Goal: Task Accomplishment & Management: Manage account settings

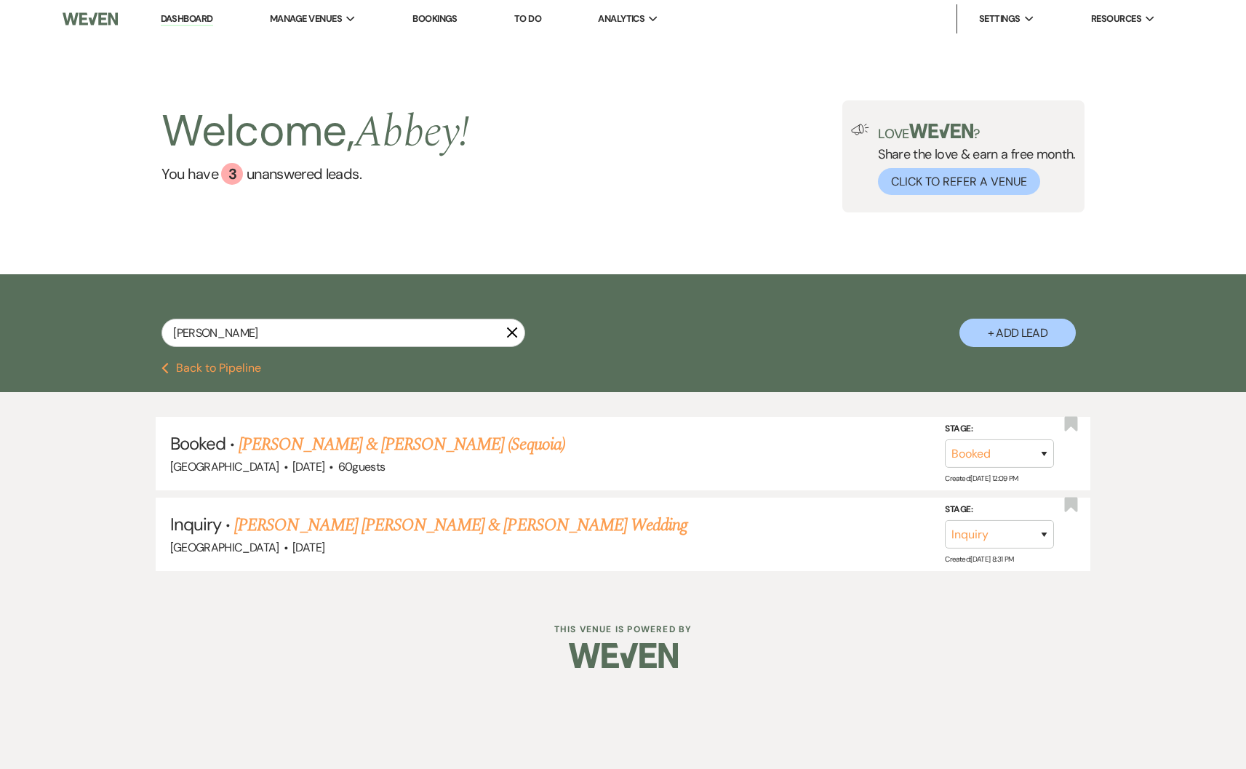
click at [182, 17] on link "Dashboard" at bounding box center [187, 19] width 52 height 14
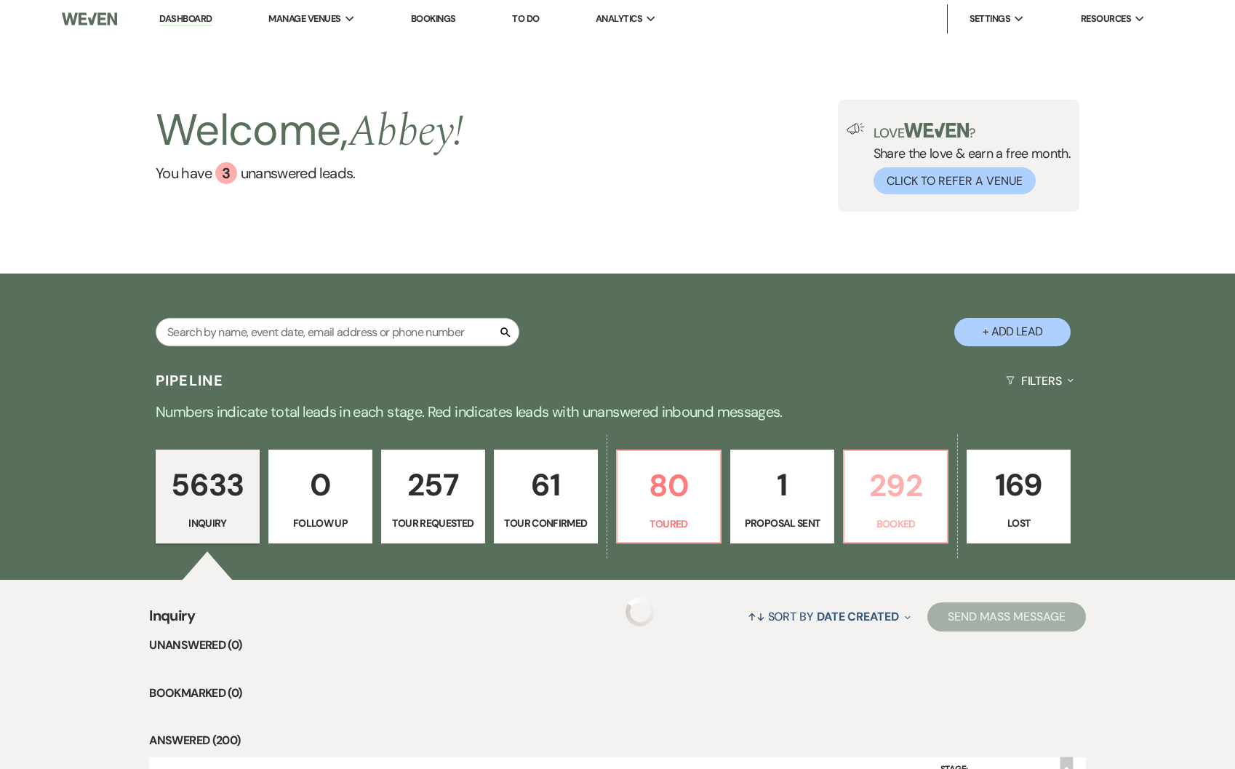
click at [882, 503] on p "292" at bounding box center [895, 485] width 85 height 49
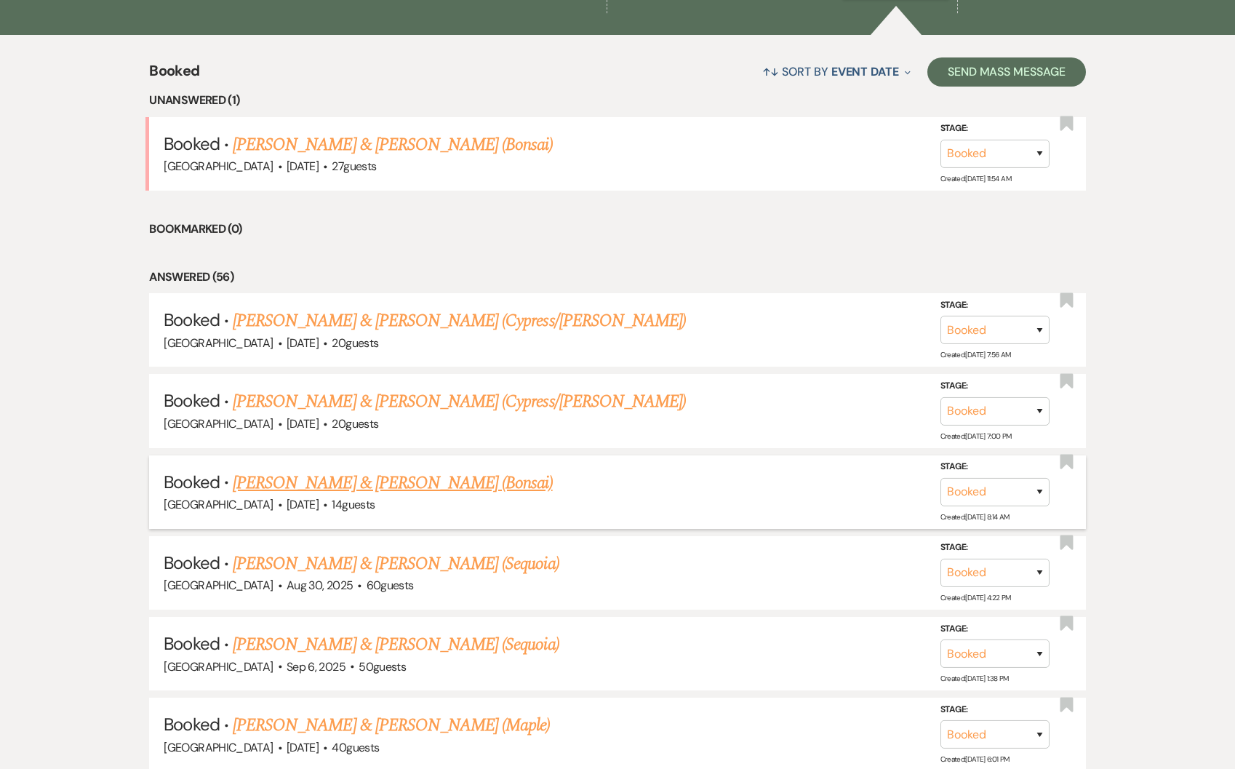
scroll to position [554, 0]
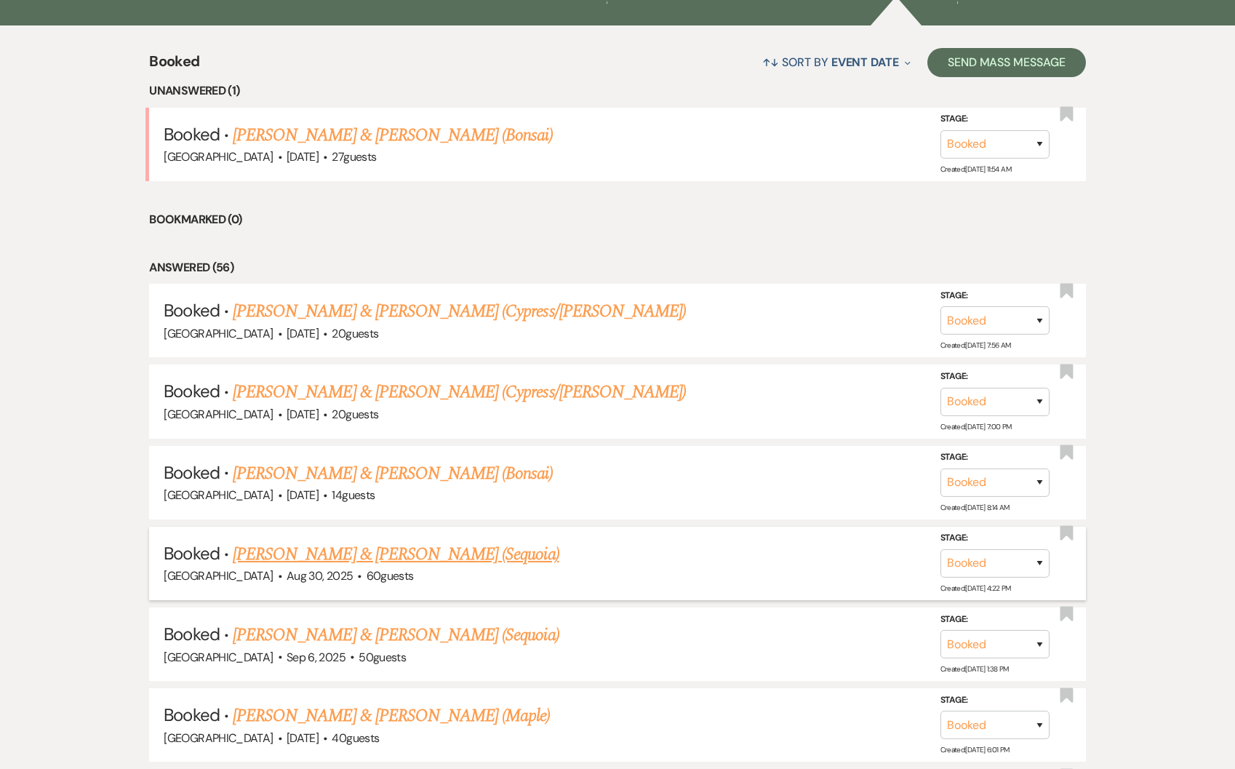
click at [435, 551] on link "[PERSON_NAME] & [PERSON_NAME] (Sequoia)" at bounding box center [396, 554] width 327 height 26
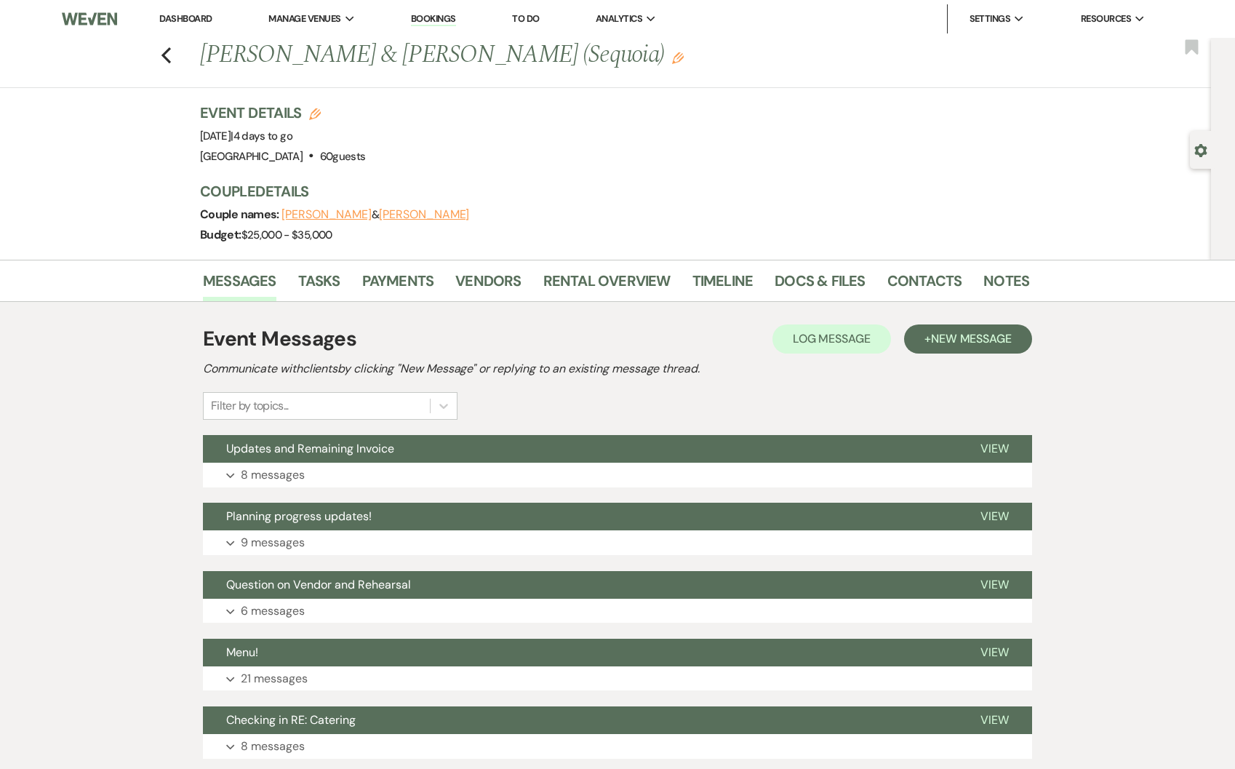
click at [391, 260] on div "Messages Tasks Payments Vendors Rental Overview Timeline Docs & Files Contacts …" at bounding box center [617, 281] width 1235 height 42
click at [398, 284] on link "Payments" at bounding box center [398, 285] width 72 height 32
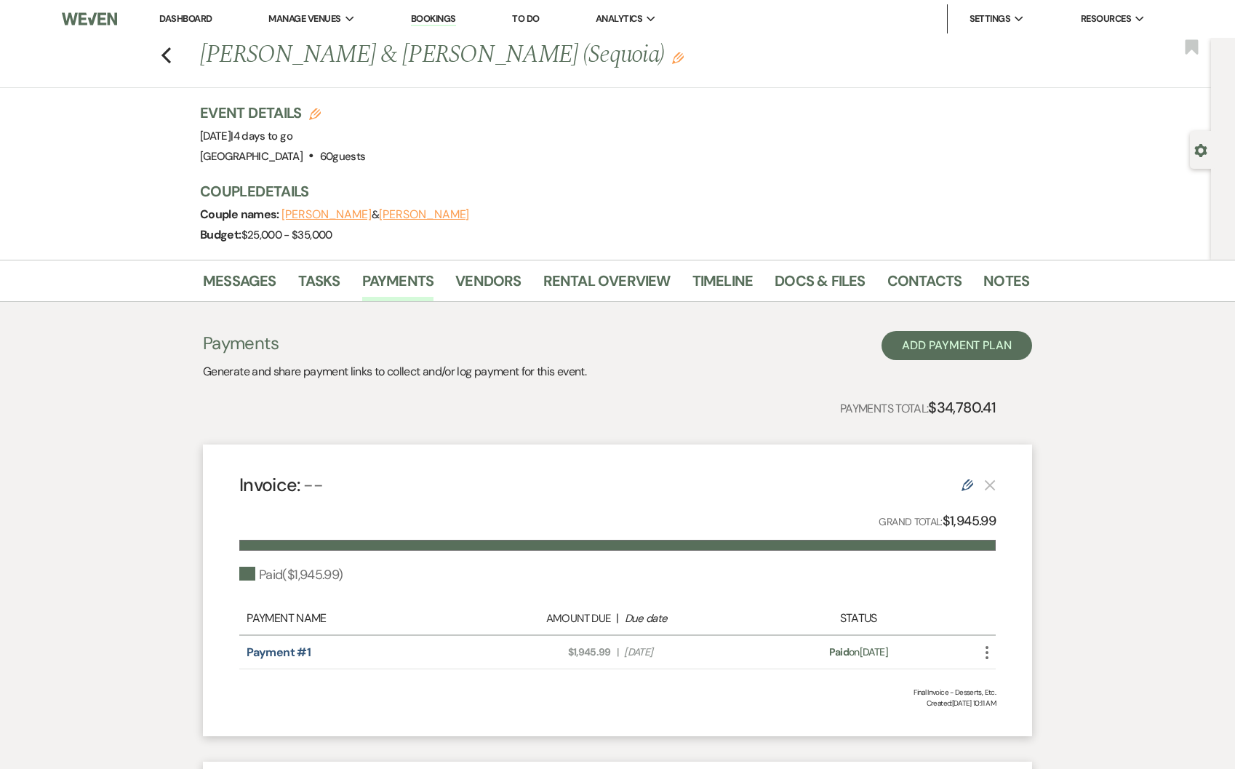
click at [211, 16] on link "Dashboard" at bounding box center [185, 18] width 52 height 12
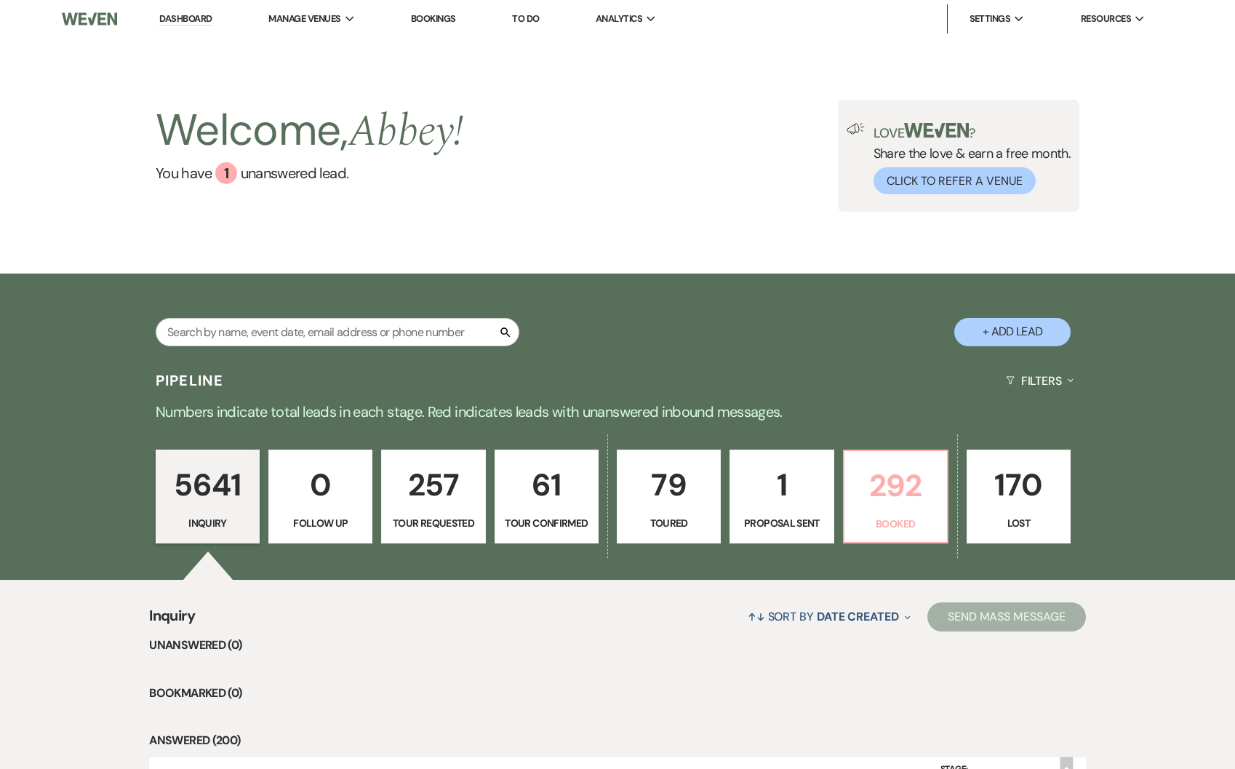
click at [896, 479] on p "292" at bounding box center [895, 485] width 85 height 49
